Goal: Find specific page/section: Find specific page/section

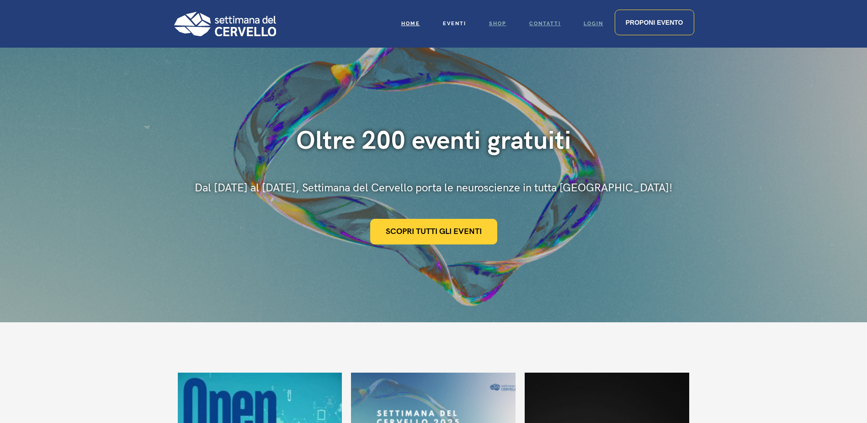
click at [450, 25] on span "Eventi" at bounding box center [454, 24] width 23 height 6
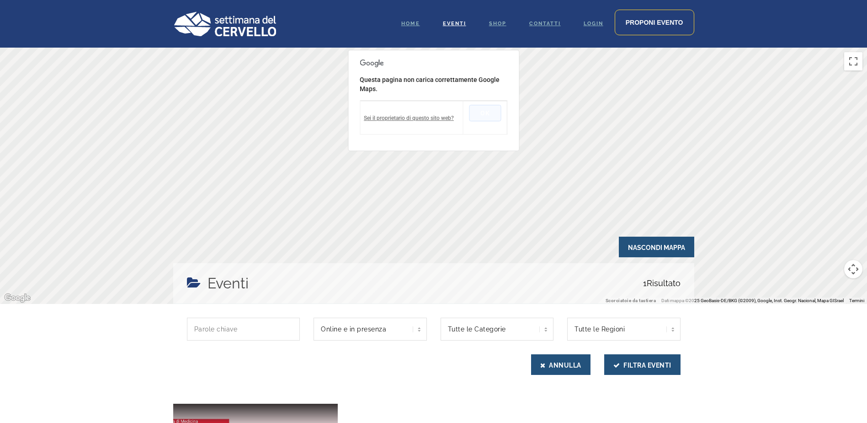
click at [498, 114] on button "OK" at bounding box center [485, 113] width 32 height 16
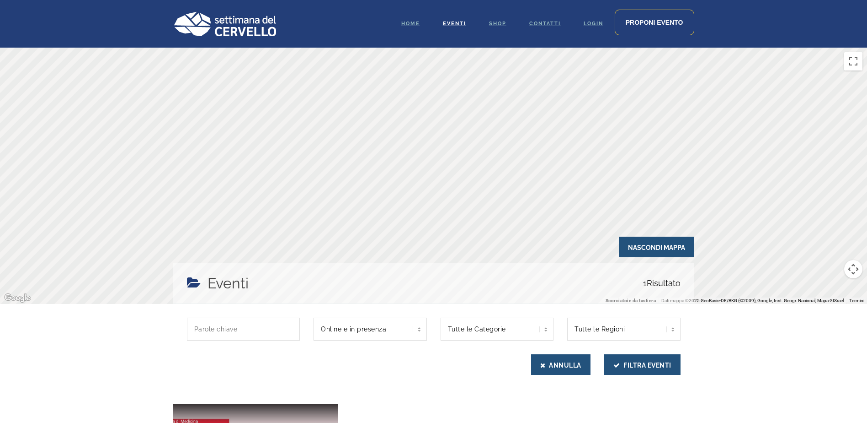
drag, startPoint x: 509, startPoint y: 213, endPoint x: 474, endPoint y: 129, distance: 90.6
click at [467, 128] on div at bounding box center [433, 176] width 867 height 256
drag, startPoint x: 530, startPoint y: 152, endPoint x: 638, endPoint y: 237, distance: 137.1
click at [638, 237] on div "← Sposta a sinistra → Sposta a destra ↑ Sposta in alto ↓ Sposta in basso + Aume…" at bounding box center [433, 176] width 867 height 256
click at [638, 237] on span "Nascondi Mappa" at bounding box center [656, 246] width 75 height 21
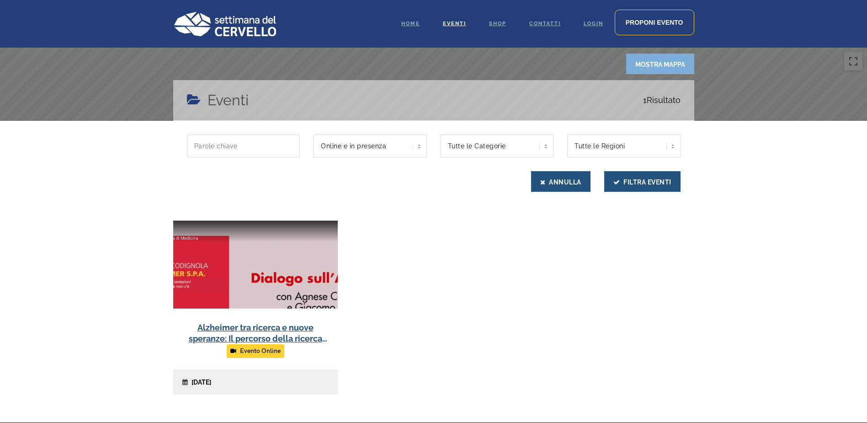
click at [650, 66] on span "Mostra Mappa" at bounding box center [661, 64] width 68 height 21
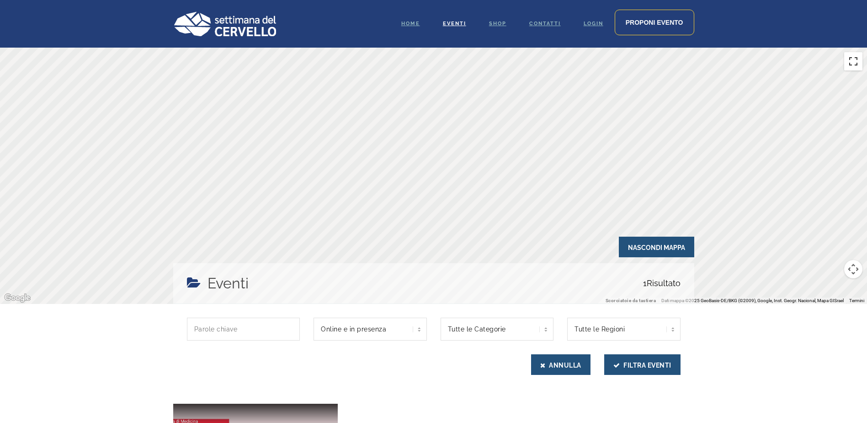
click at [856, 67] on button "Attiva/disattiva vista schermo intero" at bounding box center [854, 61] width 18 height 18
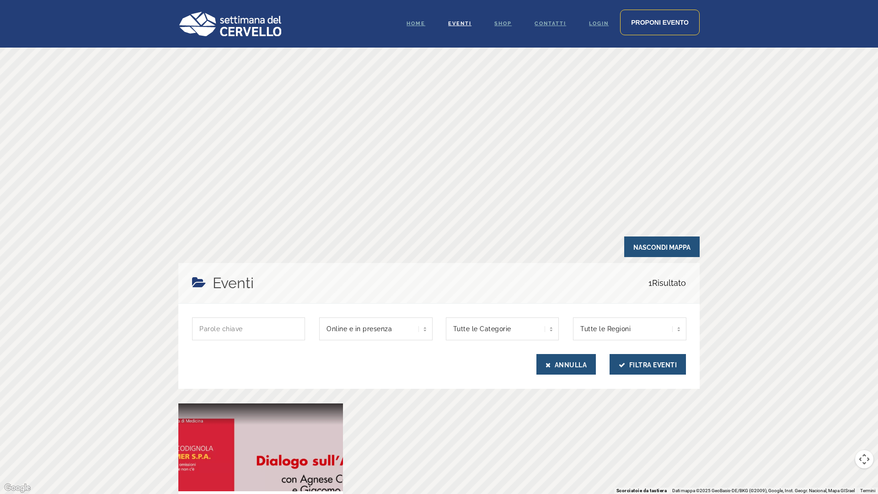
drag, startPoint x: 624, startPoint y: 305, endPoint x: 598, endPoint y: 295, distance: 27.7
click at [598, 295] on div at bounding box center [439, 247] width 878 height 494
click at [865, 14] on button "Attiva/disattiva vista schermo intero" at bounding box center [864, 14] width 18 height 18
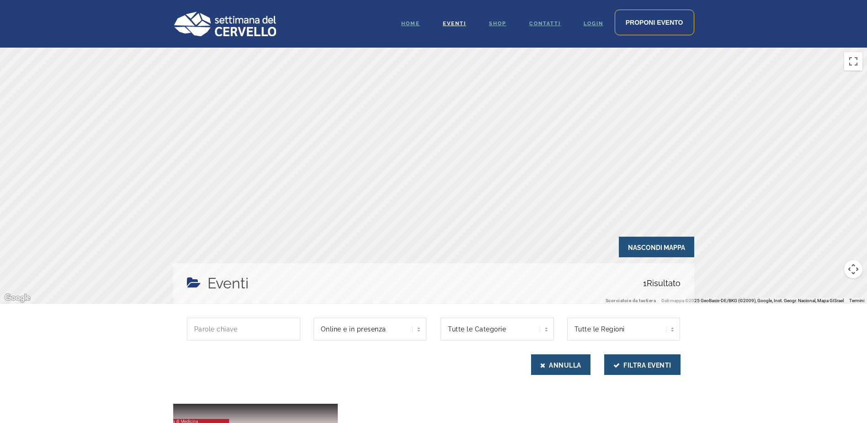
drag, startPoint x: 573, startPoint y: 174, endPoint x: 551, endPoint y: 178, distance: 23.2
click at [551, 178] on div at bounding box center [433, 176] width 867 height 256
